Goal: Task Accomplishment & Management: Use online tool/utility

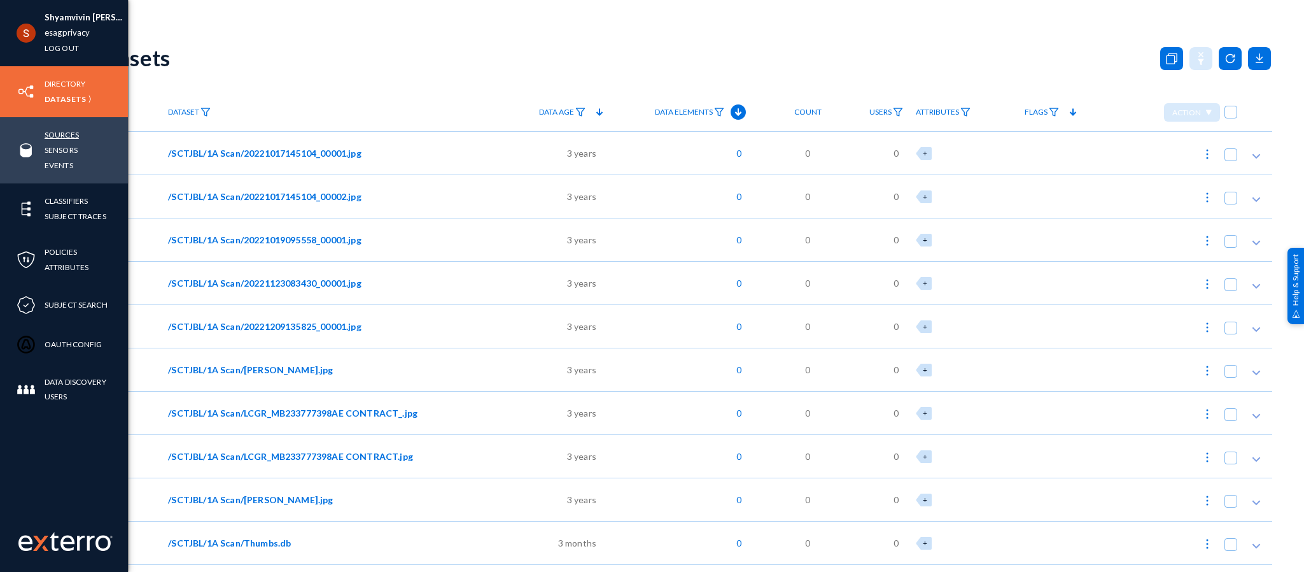
click at [61, 134] on link "Sources" at bounding box center [62, 134] width 34 height 15
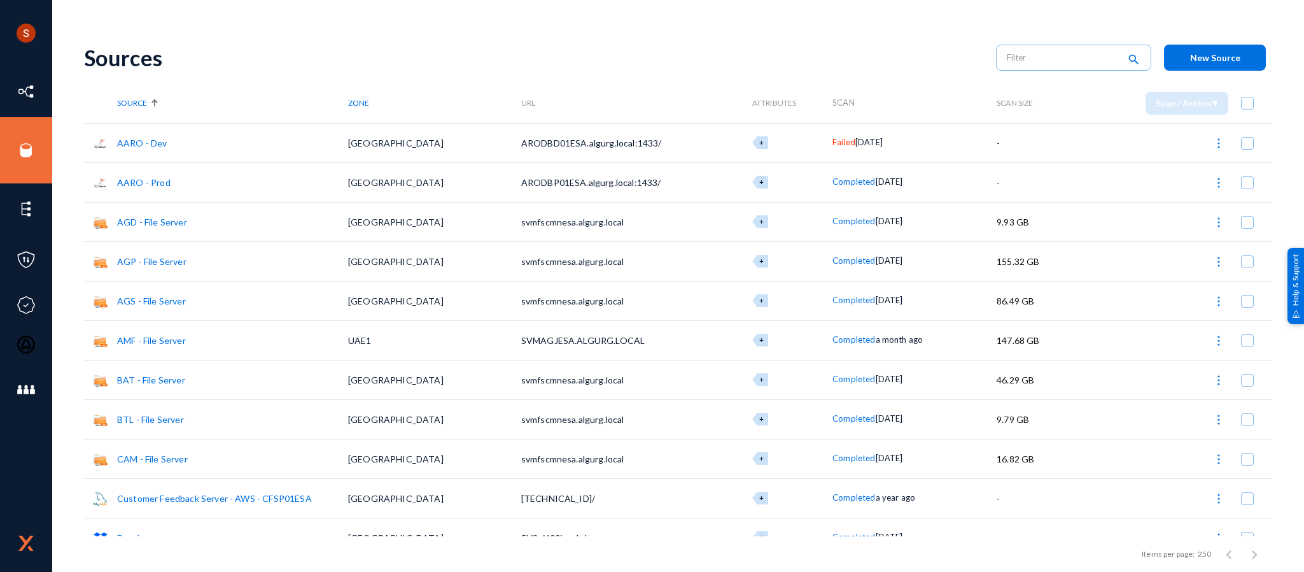
click at [160, 138] on link "AARO - Dev" at bounding box center [142, 142] width 50 height 11
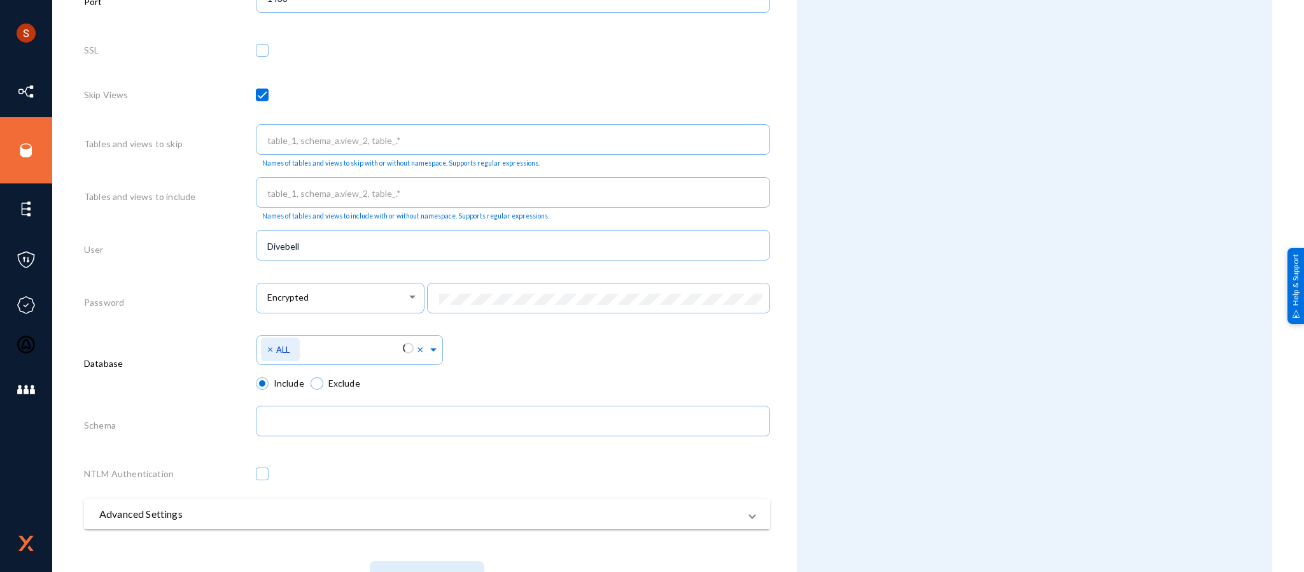
scroll to position [527, 0]
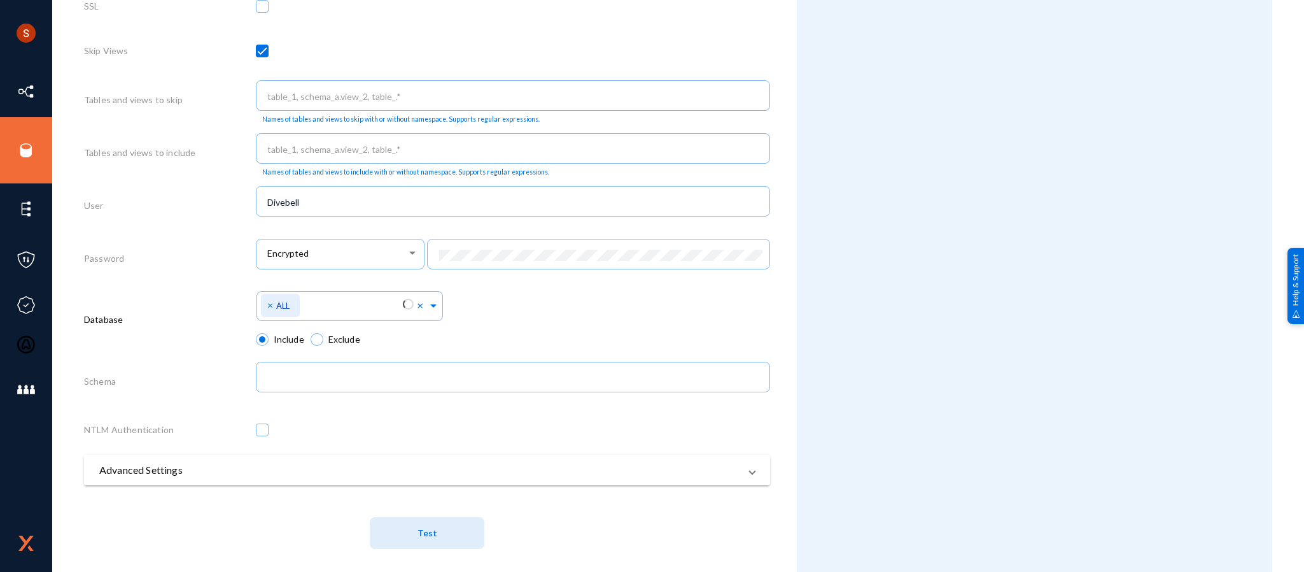
click at [289, 462] on mat-panel-title "Advanced Settings" at bounding box center [419, 469] width 640 height 15
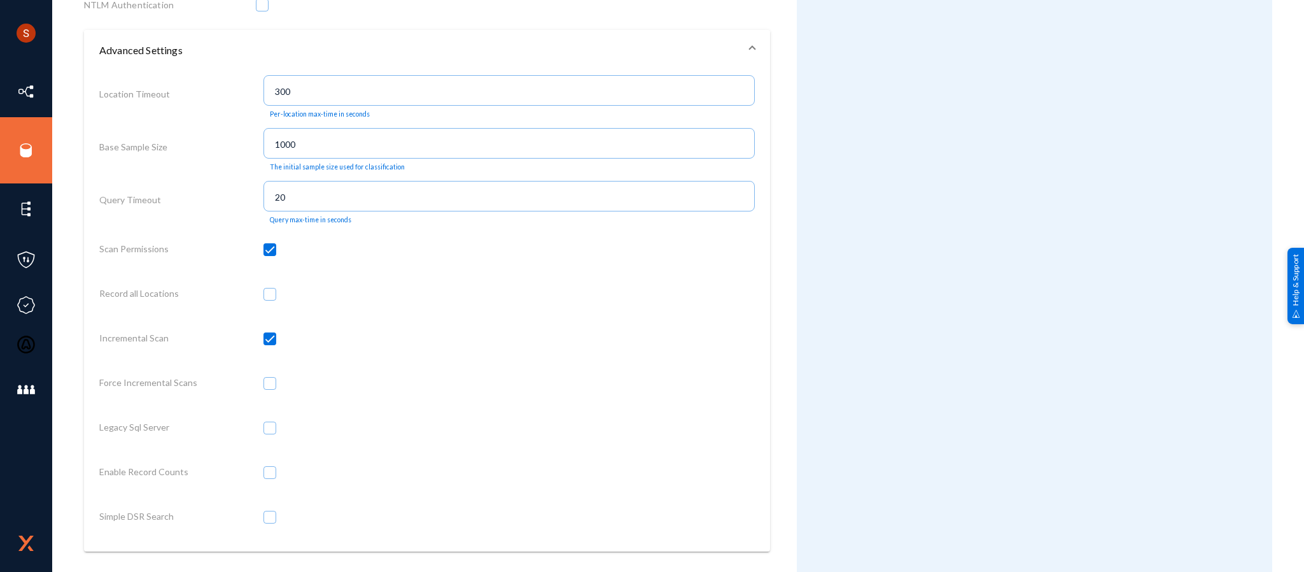
scroll to position [951, 0]
